Goal: Task Accomplishment & Management: Use online tool/utility

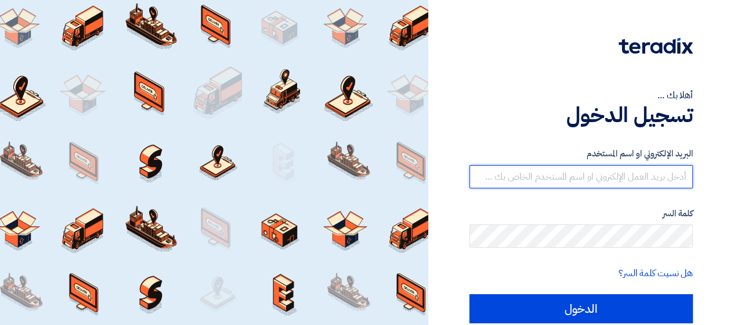
click at [525, 174] on input "text" at bounding box center [582, 176] width 224 height 23
type input "[EMAIL_ADDRESS][DOMAIN_NAME]"
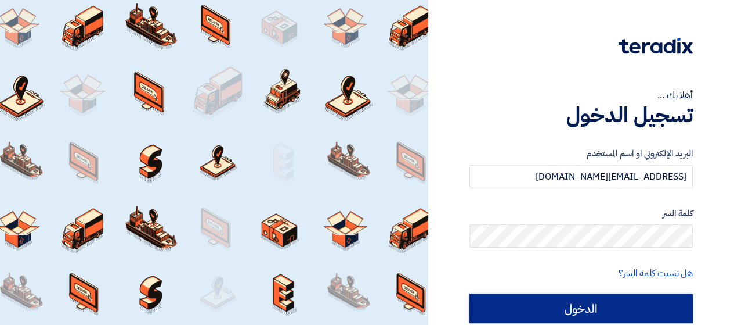
click at [579, 299] on input "الدخول" at bounding box center [582, 308] width 224 height 29
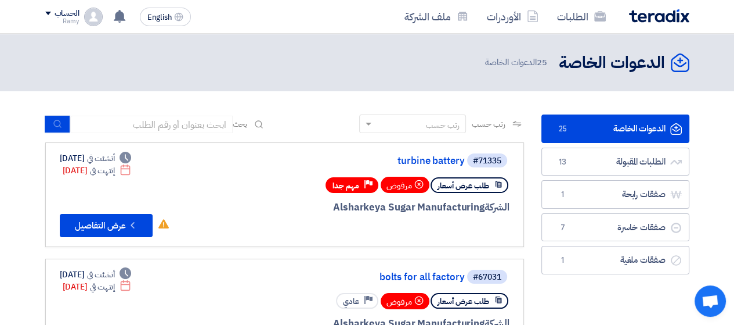
click at [240, 170] on div "#71335 turbine battery طلب عرض أسعار مرفوض Priority مهم جدا الشركة Alsharkeya S…" at bounding box center [369, 194] width 279 height 85
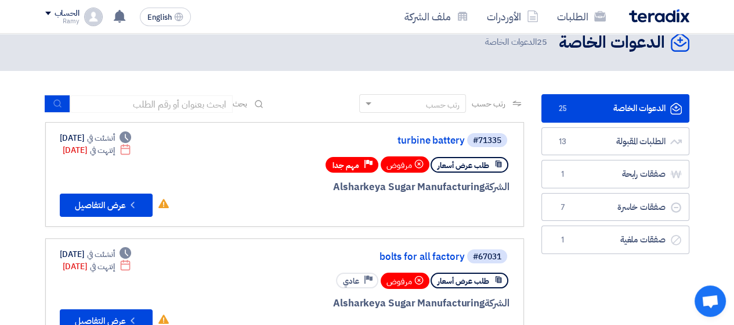
scroll to position [23, 0]
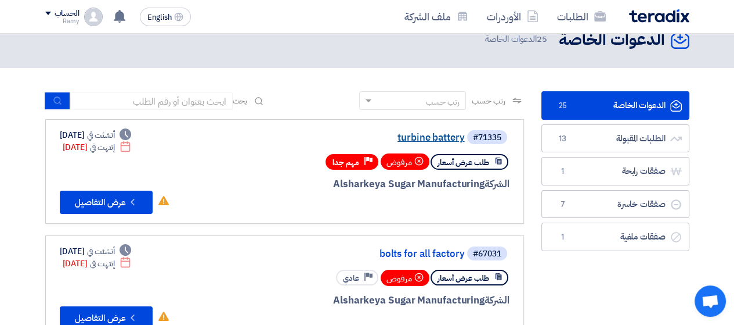
click at [437, 134] on link "turbine battery" at bounding box center [349, 137] width 232 height 10
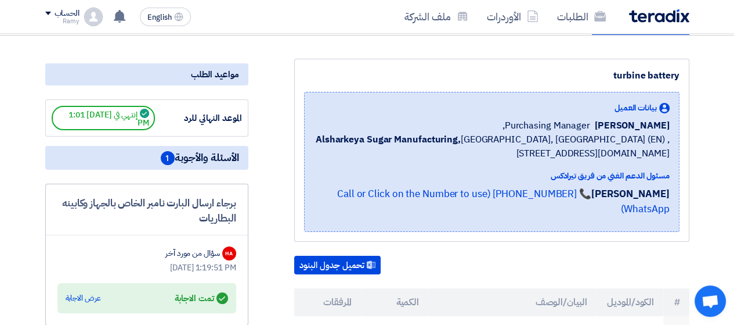
scroll to position [302, 0]
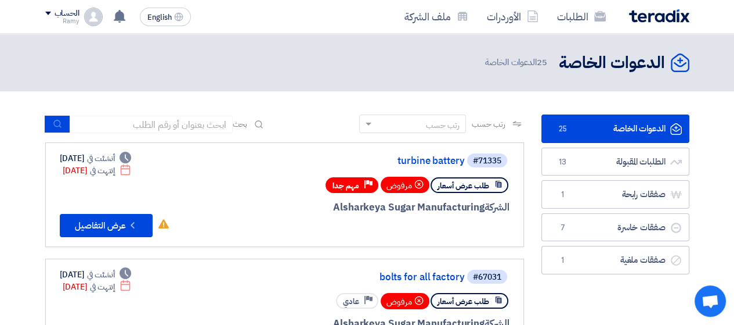
click at [266, 201] on div "الشركة Alsharkeya Sugar Manufacturing" at bounding box center [369, 207] width 279 height 15
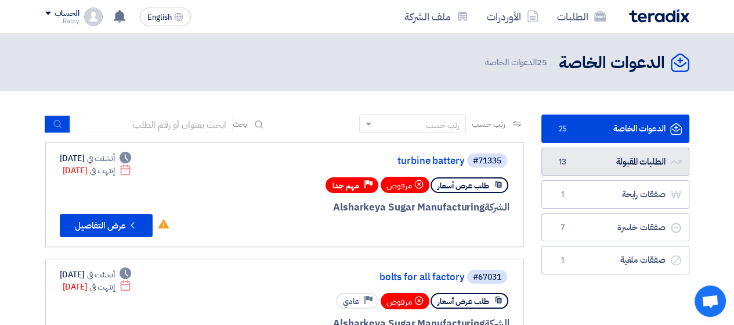
click at [599, 169] on link "الطلبات المقبولة الطلبات المقبولة 13" at bounding box center [616, 161] width 148 height 28
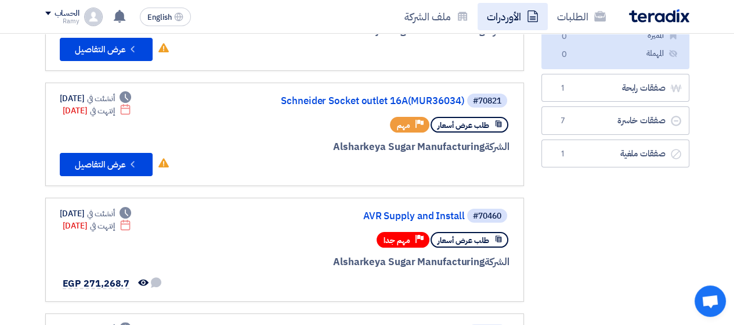
scroll to position [209, 0]
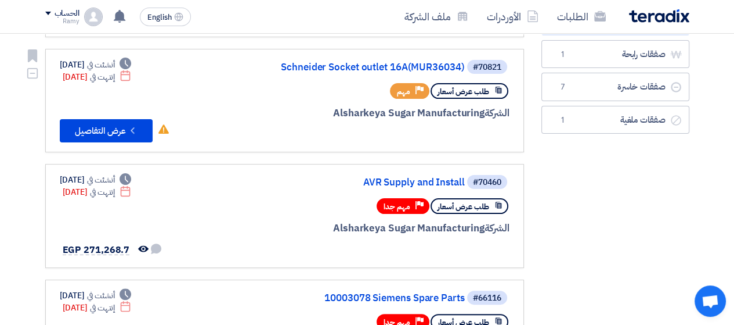
click at [248, 113] on div "الشركة Alsharkeya Sugar Manufacturing" at bounding box center [369, 113] width 279 height 15
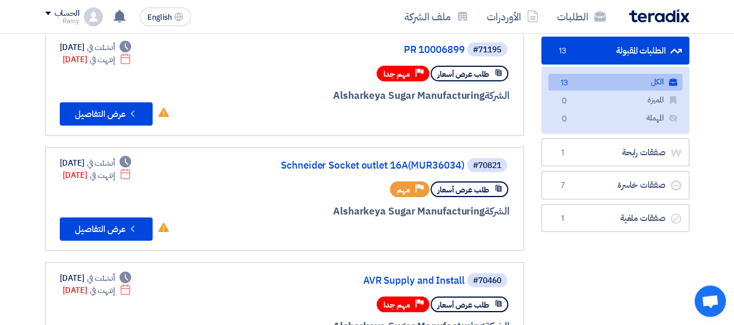
scroll to position [0, 0]
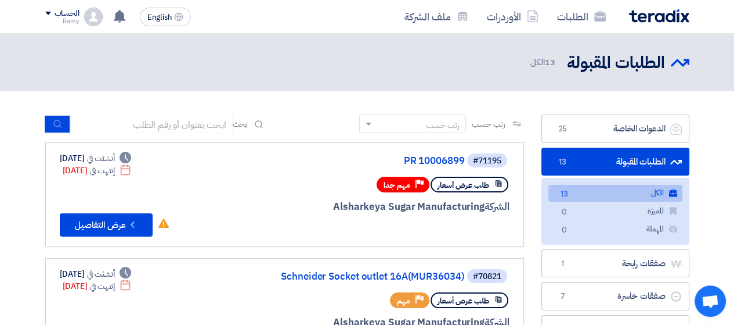
click at [57, 12] on div "الحساب" at bounding box center [67, 14] width 25 height 10
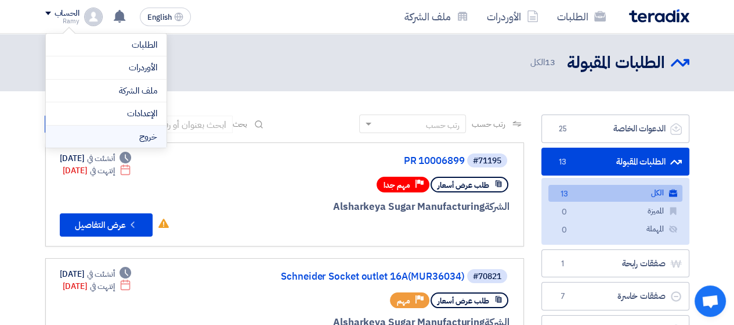
click at [102, 135] on li "خروج" at bounding box center [106, 136] width 121 height 23
